Goal: Information Seeking & Learning: Learn about a topic

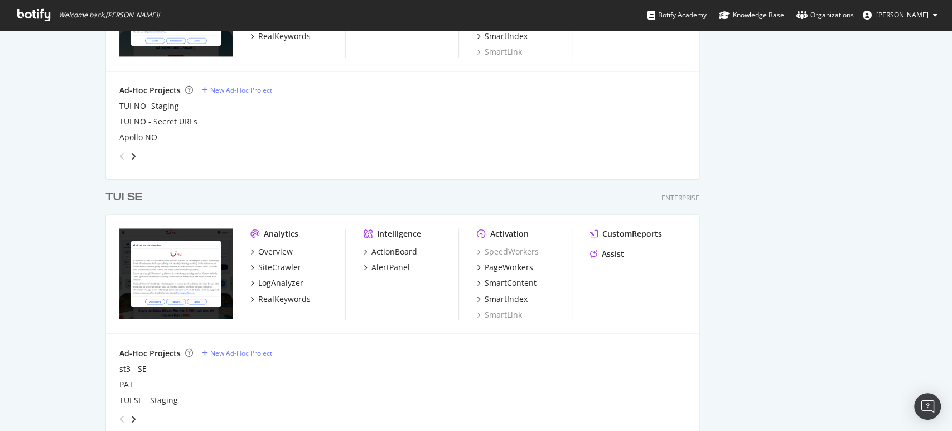
scroll to position [1156, 0]
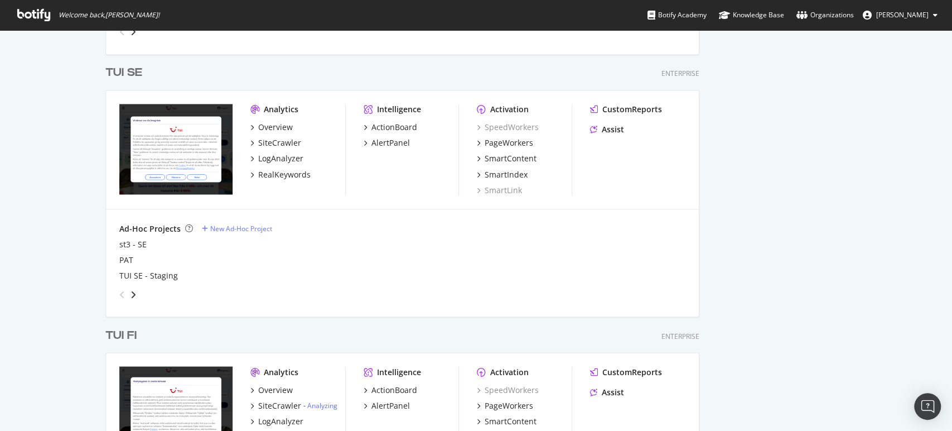
scroll to position [1430, 0]
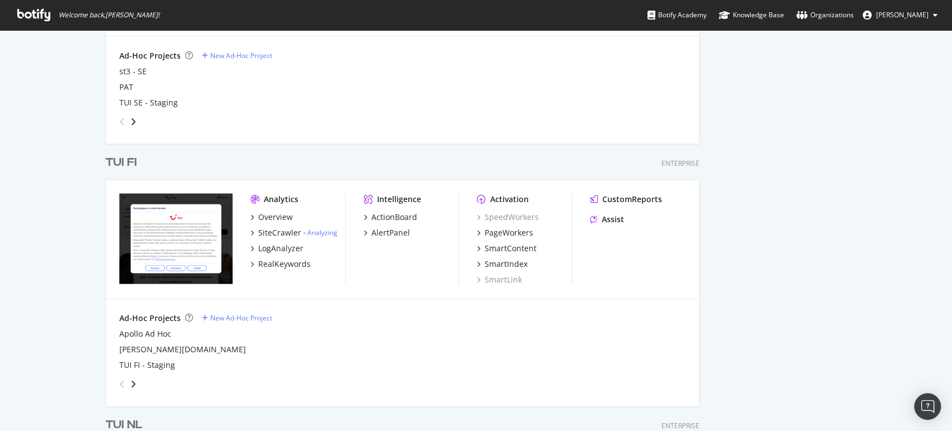
click at [110, 167] on div "TUI FI" at bounding box center [120, 162] width 31 height 16
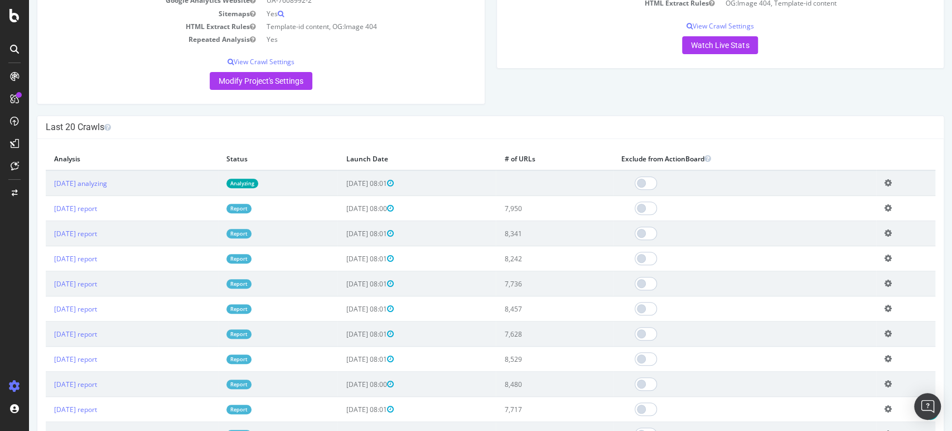
scroll to position [224, 0]
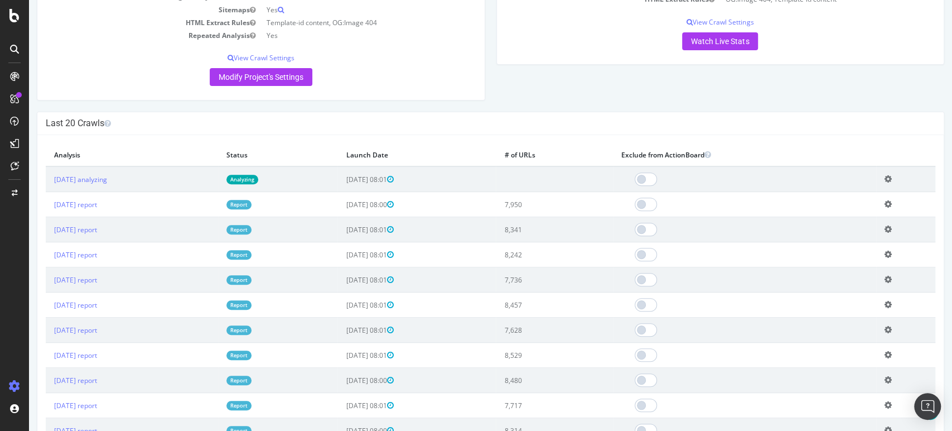
click at [252, 206] on link "Report" at bounding box center [238, 204] width 25 height 9
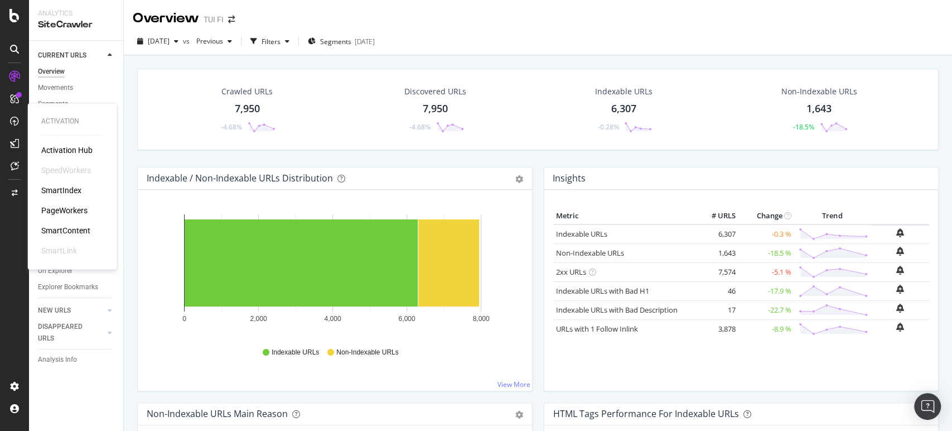
click at [57, 207] on div "PageWorkers" at bounding box center [64, 210] width 46 height 11
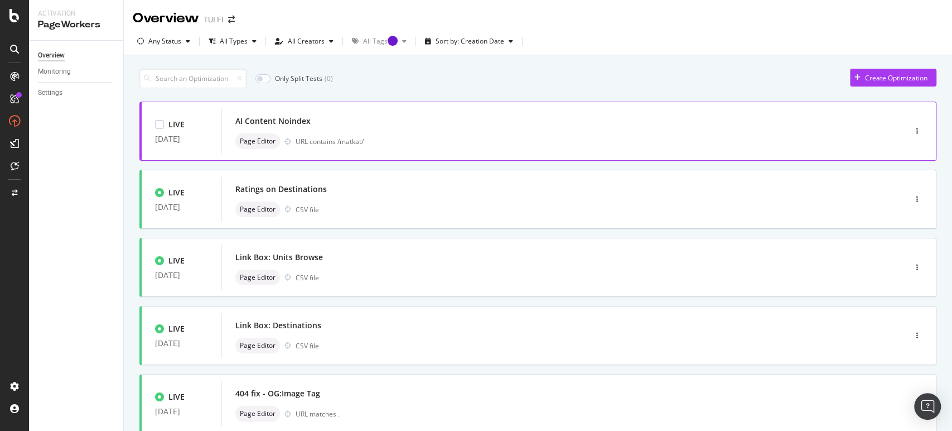
click at [290, 128] on div "AI Content Noindex" at bounding box center [546, 121] width 623 height 16
click at [276, 118] on div "AI Content Noindex" at bounding box center [272, 120] width 75 height 11
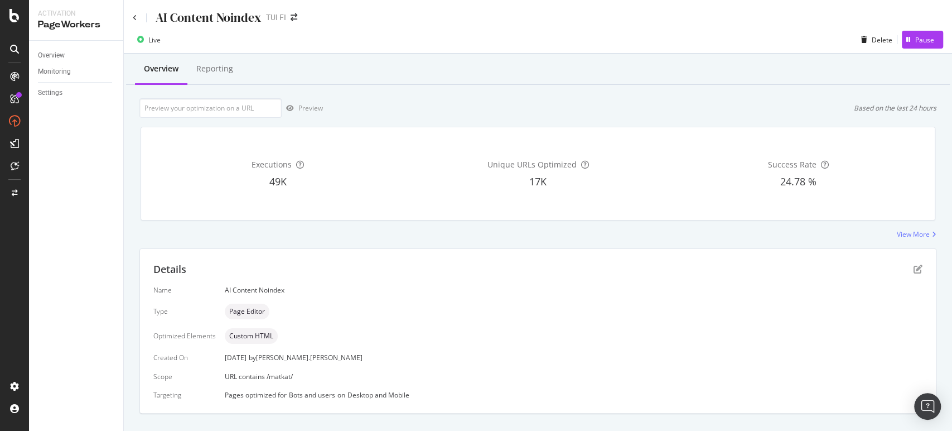
scroll to position [21, 0]
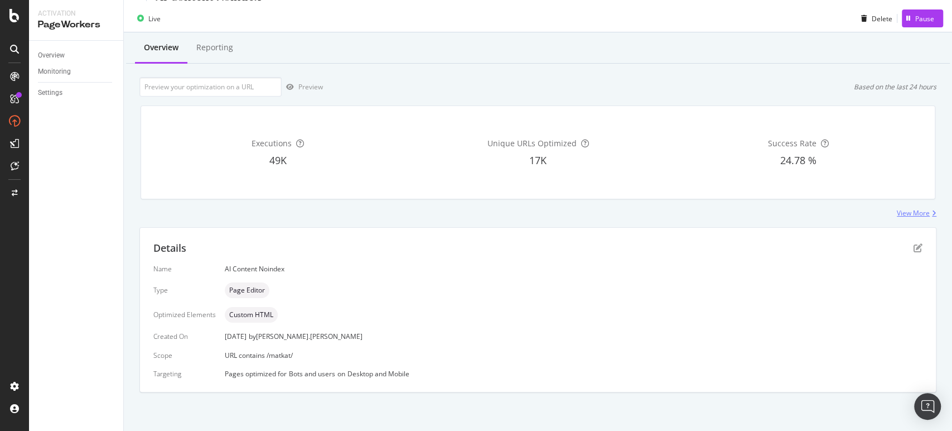
click at [904, 210] on div "View More" at bounding box center [913, 212] width 33 height 9
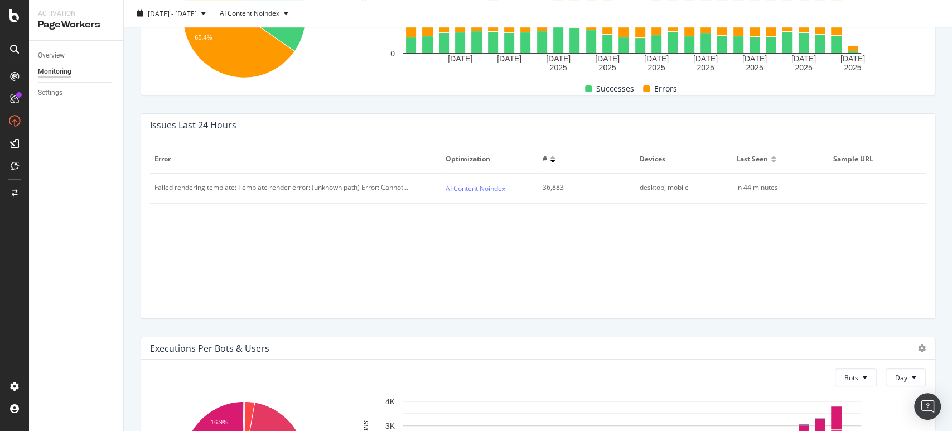
scroll to position [295, 0]
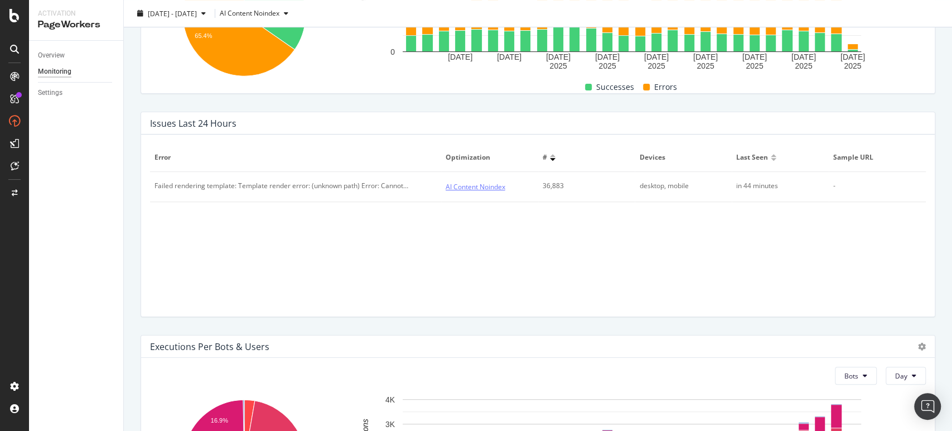
click at [491, 187] on link "AI Content Noindex" at bounding box center [476, 187] width 60 height 12
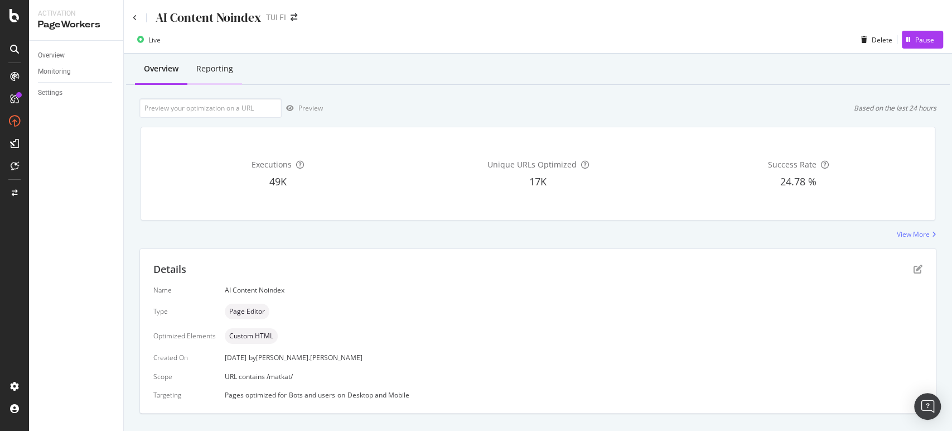
click at [231, 71] on div "Reporting" at bounding box center [214, 68] width 37 height 11
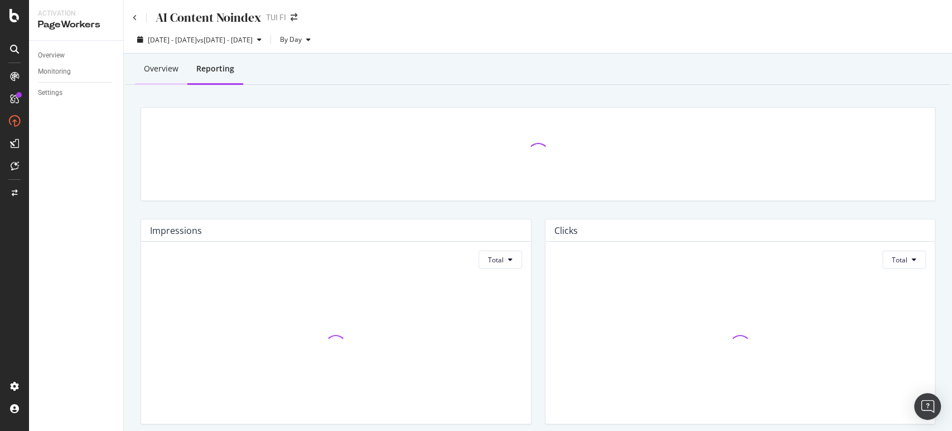
click at [162, 70] on div "Overview" at bounding box center [161, 68] width 35 height 11
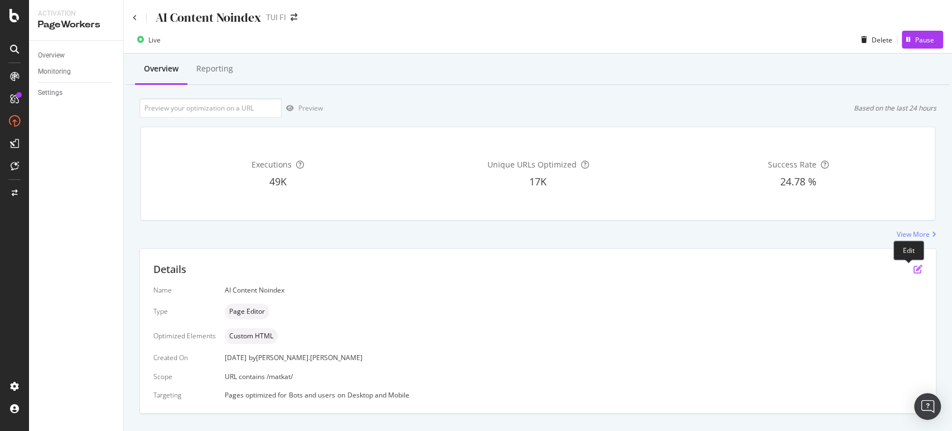
click at [913, 265] on icon "pen-to-square" at bounding box center [917, 268] width 9 height 9
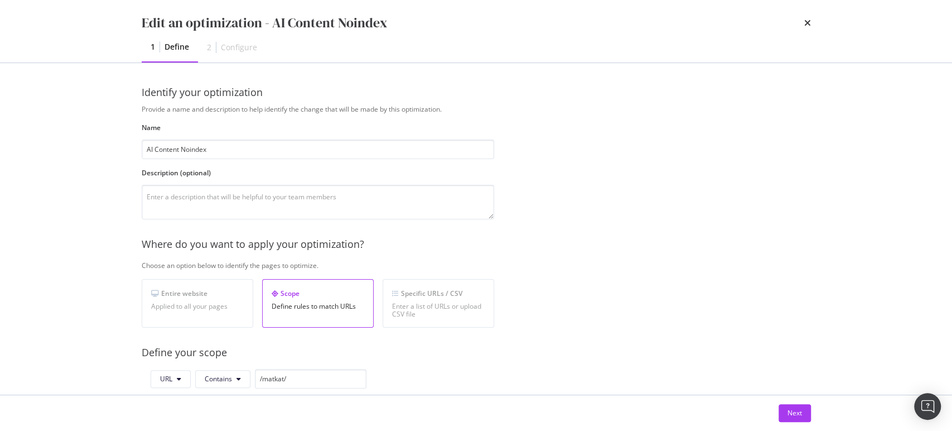
scroll to position [320, 0]
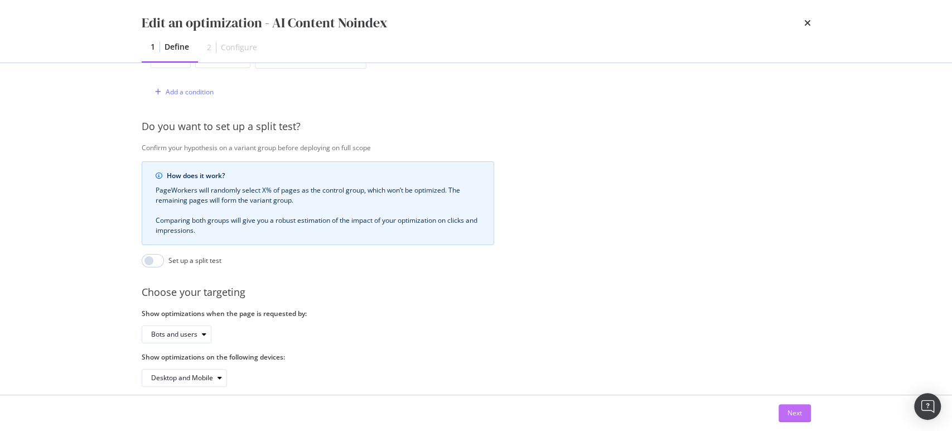
click at [794, 410] on div "Next" at bounding box center [794, 412] width 14 height 9
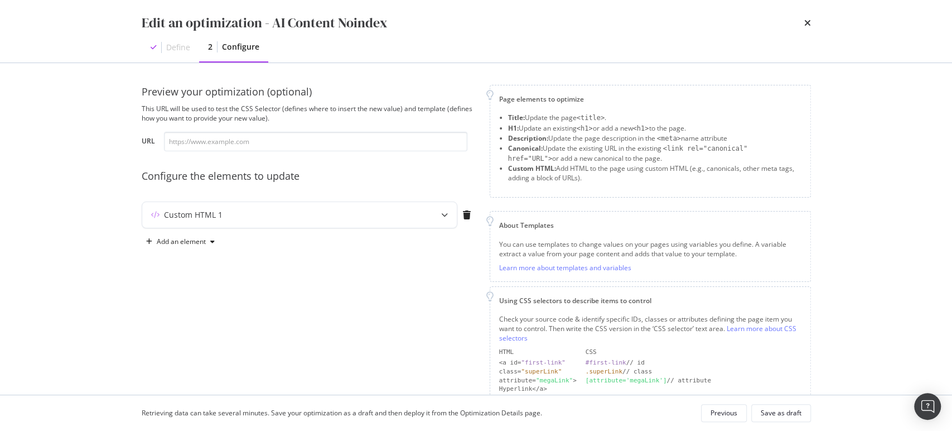
scroll to position [0, 0]
click at [444, 216] on icon "modal" at bounding box center [444, 215] width 7 height 7
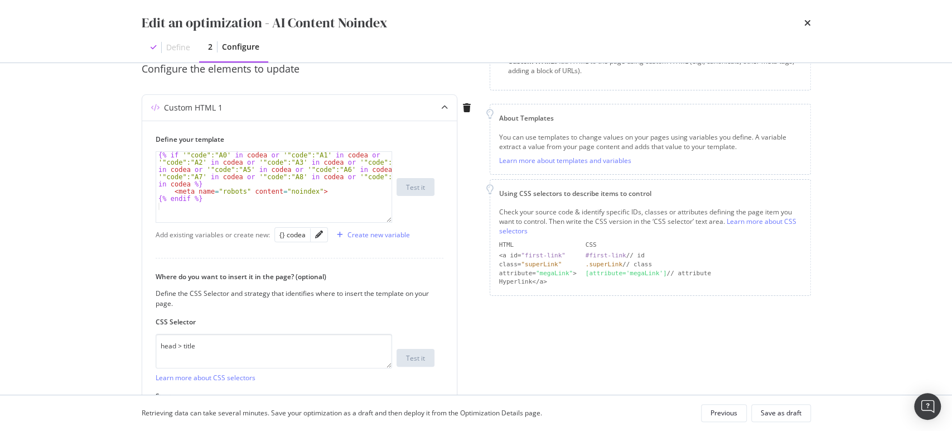
scroll to position [96, 0]
